Goal: Find specific page/section: Find specific page/section

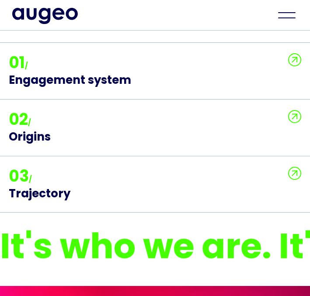
click at [291, 57] on img at bounding box center [294, 59] width 13 height 13
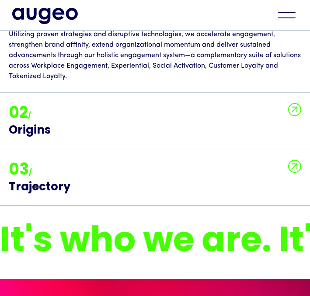
scroll to position [788, 0]
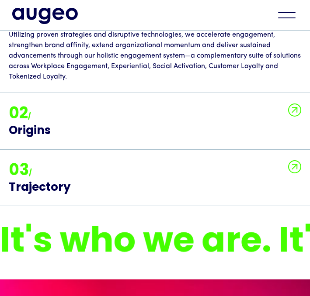
click at [300, 107] on img at bounding box center [294, 110] width 13 height 13
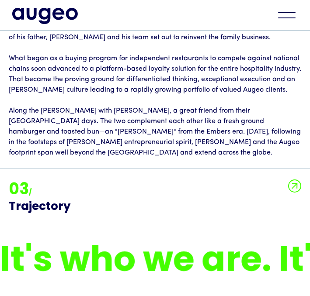
scroll to position [1099, 0]
click at [291, 183] on img at bounding box center [294, 186] width 13 height 13
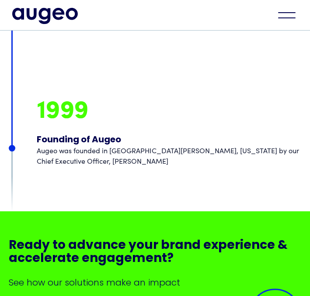
scroll to position [6203, 0]
click at [286, 18] on div "menu" at bounding box center [286, 15] width 31 height 19
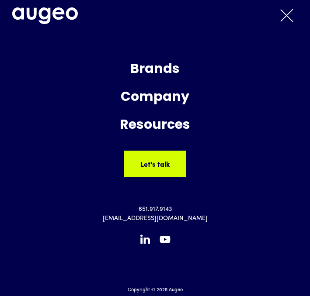
click at [293, 22] on div "menu" at bounding box center [286, 15] width 31 height 19
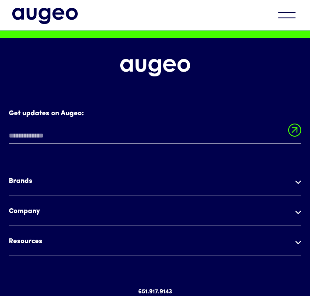
scroll to position [6534, 0]
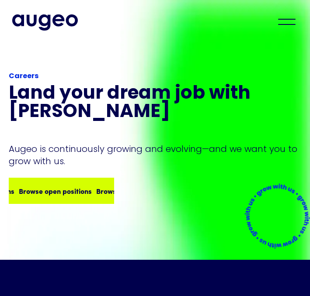
click at [55, 184] on div "Browse open positions Browse open positions Browse open positions Browse open p…" at bounding box center [62, 191] width 104 height 24
